Goal: Connect with others: Connect with others

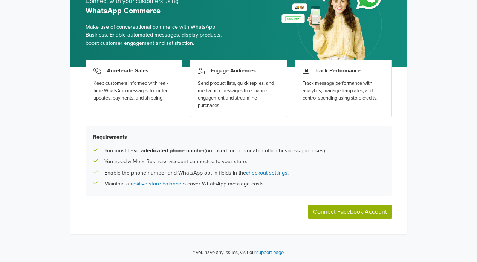
scroll to position [57, 0]
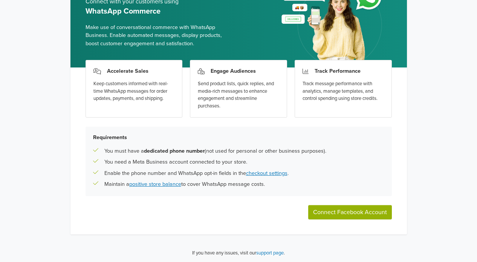
click at [351, 213] on button "Connect Facebook Account" at bounding box center [350, 212] width 84 height 14
click at [335, 209] on button "Connect Facebook Account" at bounding box center [350, 212] width 84 height 14
click at [344, 215] on button "Connect Facebook Account" at bounding box center [350, 212] width 84 height 14
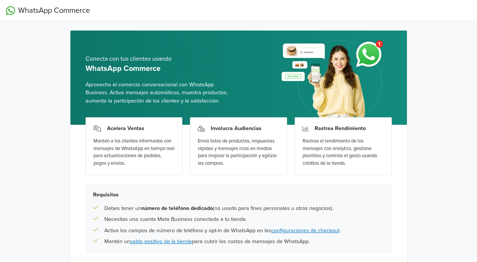
click at [422, 47] on div "WhatsApp Commerce Conecta con tus clientes usando WhatsApp Commerce Aprovecha e…" at bounding box center [238, 160] width 477 height 320
